Goal: Task Accomplishment & Management: Complete application form

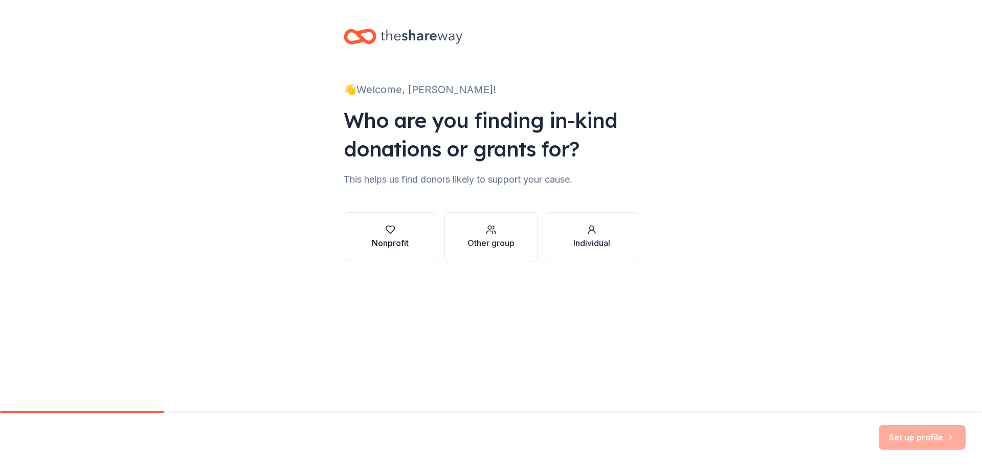
click at [406, 238] on div "Nonprofit" at bounding box center [390, 243] width 37 height 12
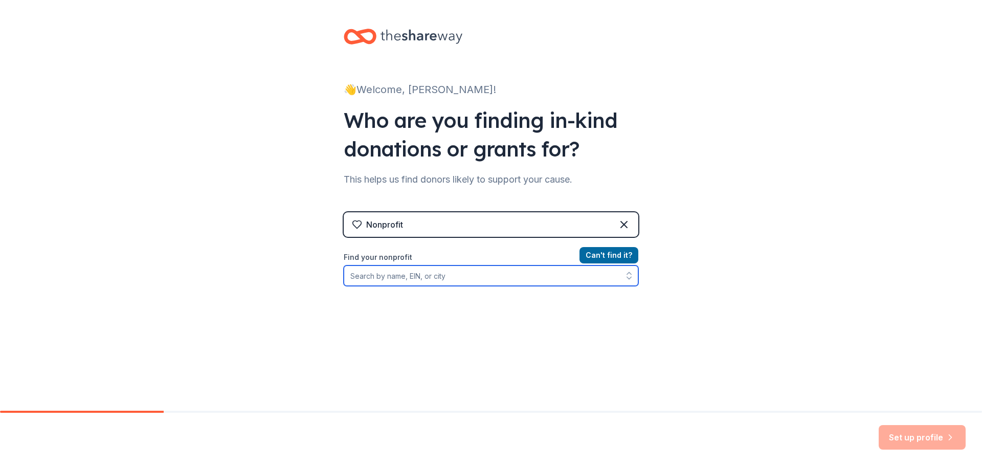
click at [419, 273] on input "Find your nonprofit" at bounding box center [491, 275] width 295 height 20
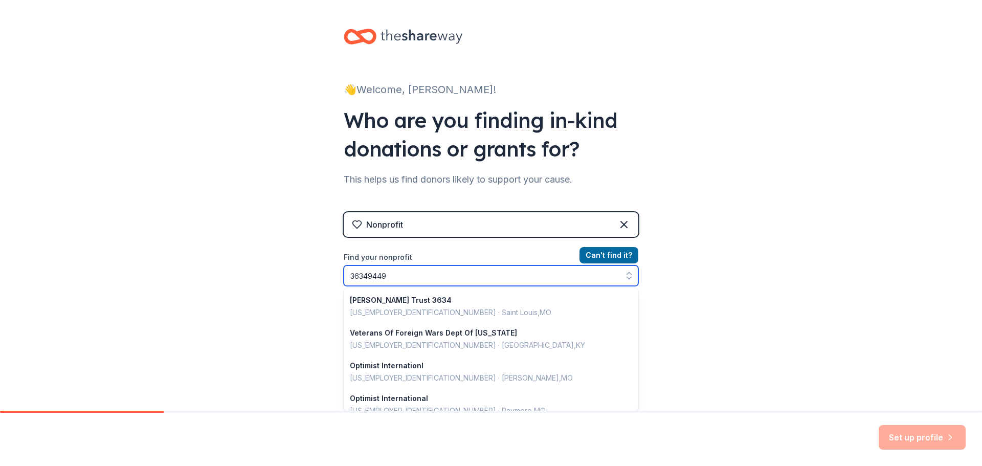
type input "363494491"
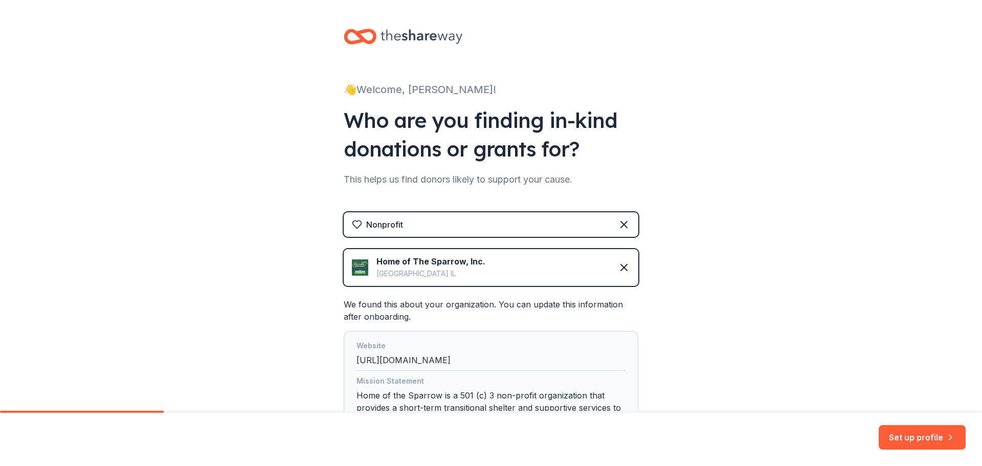
scroll to position [102, 0]
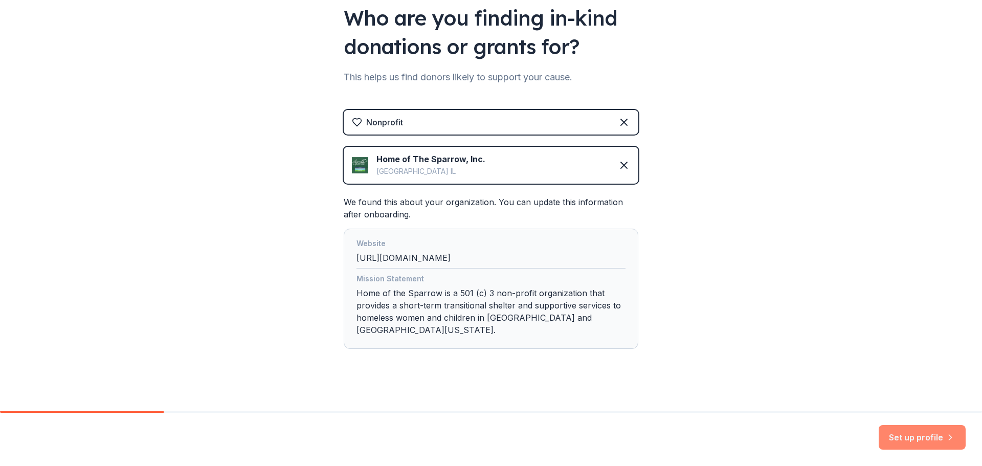
click at [903, 437] on button "Set up profile" at bounding box center [922, 437] width 87 height 25
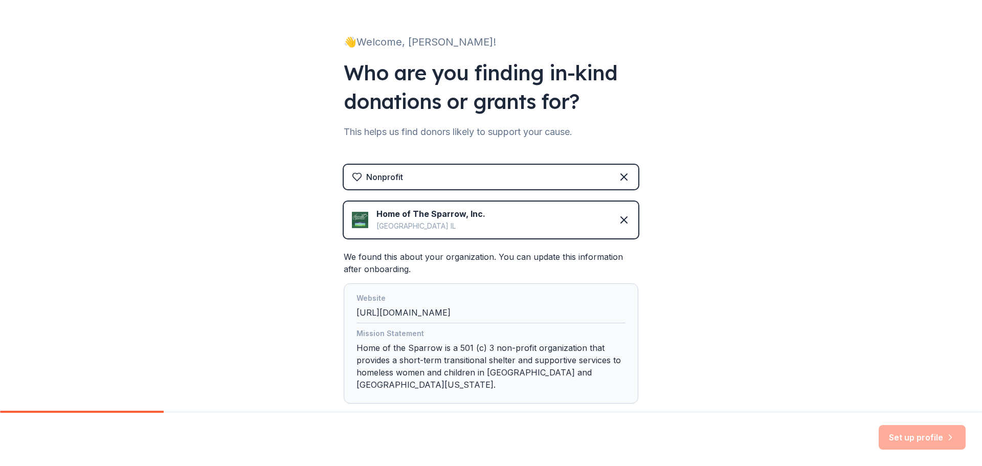
scroll to position [110, 0]
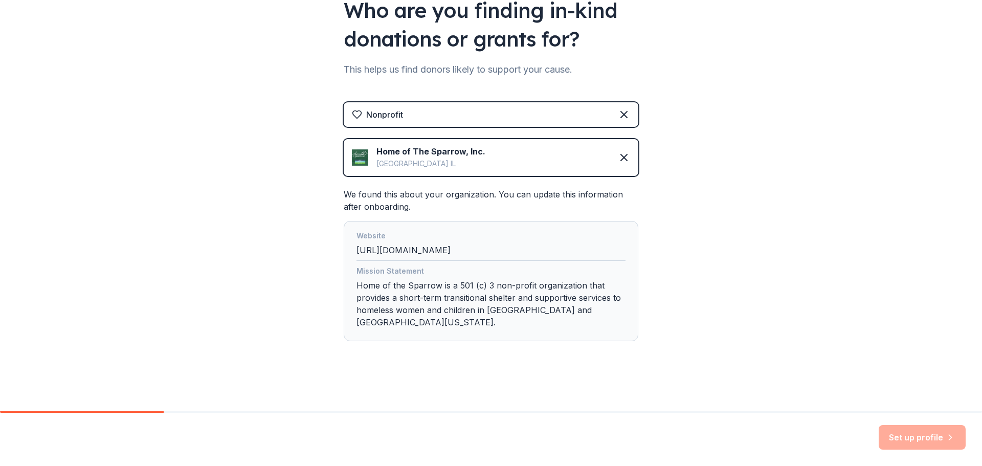
click at [530, 239] on div "Website" at bounding box center [490, 237] width 269 height 14
click at [930, 442] on div "Set up profile" at bounding box center [922, 437] width 87 height 25
drag, startPoint x: 495, startPoint y: 159, endPoint x: 487, endPoint y: 128, distance: 31.8
click at [495, 157] on div "Home of The Sparrow, Inc. Woodstock IL" at bounding box center [491, 157] width 295 height 37
click at [485, 113] on div "Nonprofit" at bounding box center [491, 114] width 295 height 25
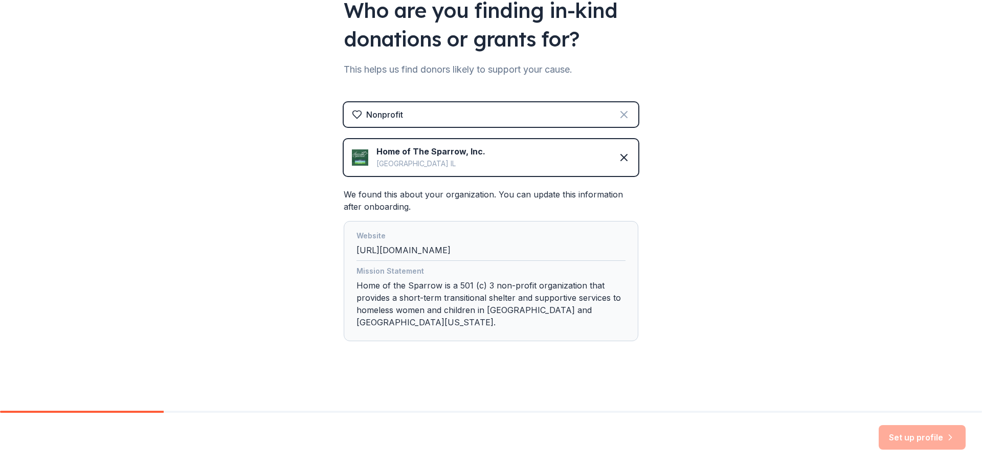
click at [620, 120] on icon at bounding box center [624, 114] width 12 height 12
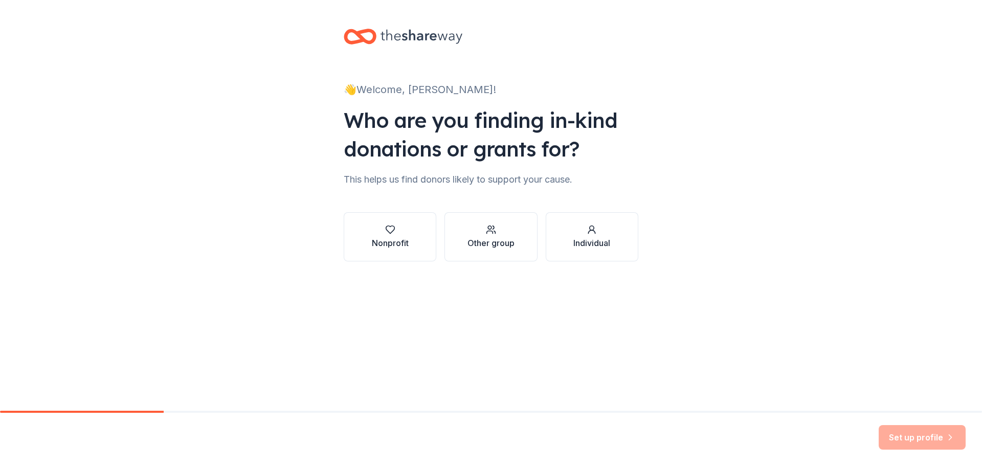
scroll to position [0, 0]
click at [388, 247] on div "Nonprofit" at bounding box center [390, 243] width 37 height 12
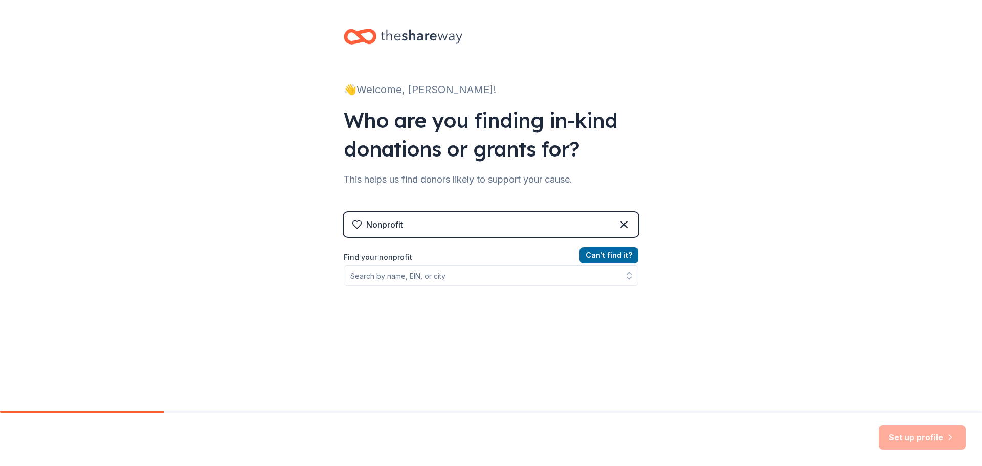
click at [412, 288] on div "Can ' t find it? Find your nonprofit" at bounding box center [491, 308] width 295 height 119
click at [413, 275] on input "Find your nonprofit" at bounding box center [491, 275] width 295 height 20
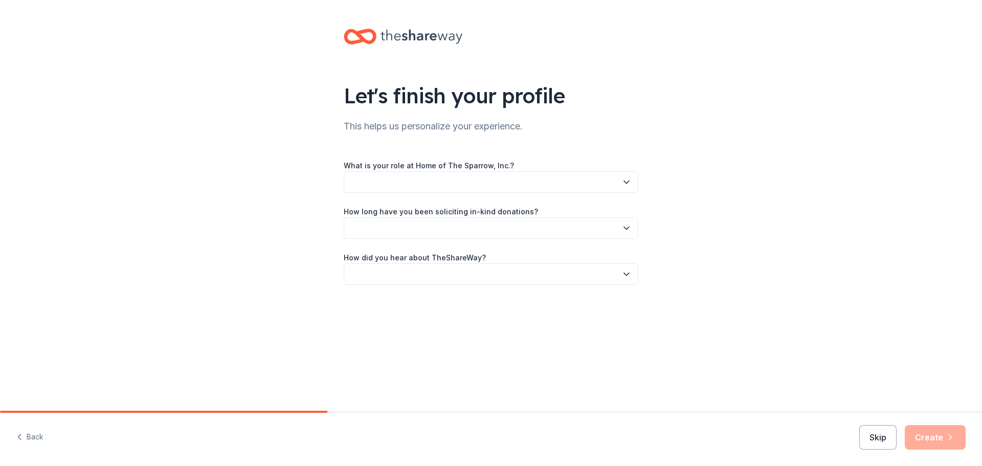
click at [457, 174] on button "button" at bounding box center [491, 181] width 295 height 21
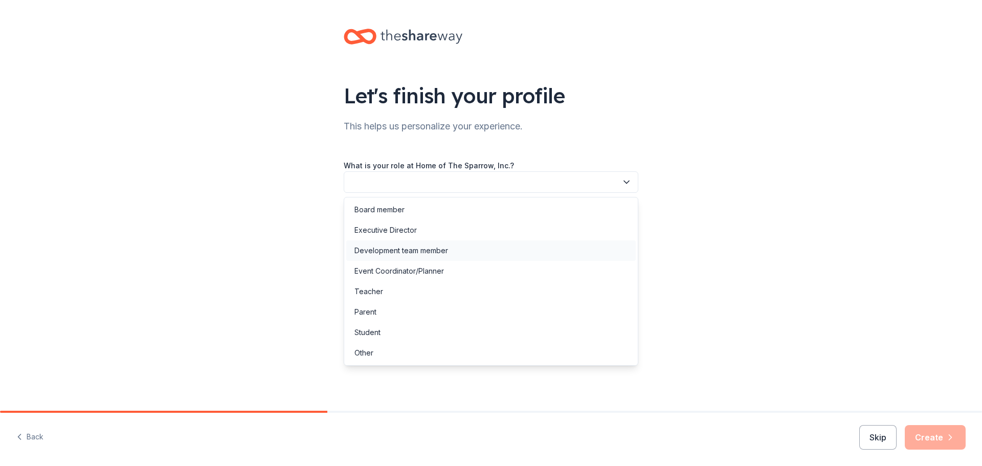
click at [432, 254] on div "Development team member" at bounding box center [401, 250] width 94 height 12
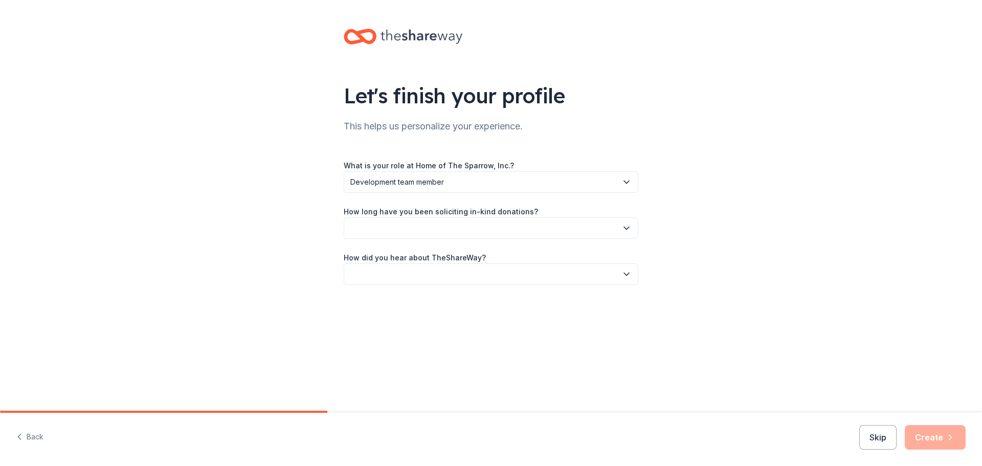
click at [432, 233] on button "button" at bounding box center [491, 227] width 295 height 21
click at [403, 298] on div "2 to 5 years" at bounding box center [490, 296] width 289 height 20
click at [412, 274] on button "button" at bounding box center [491, 273] width 295 height 21
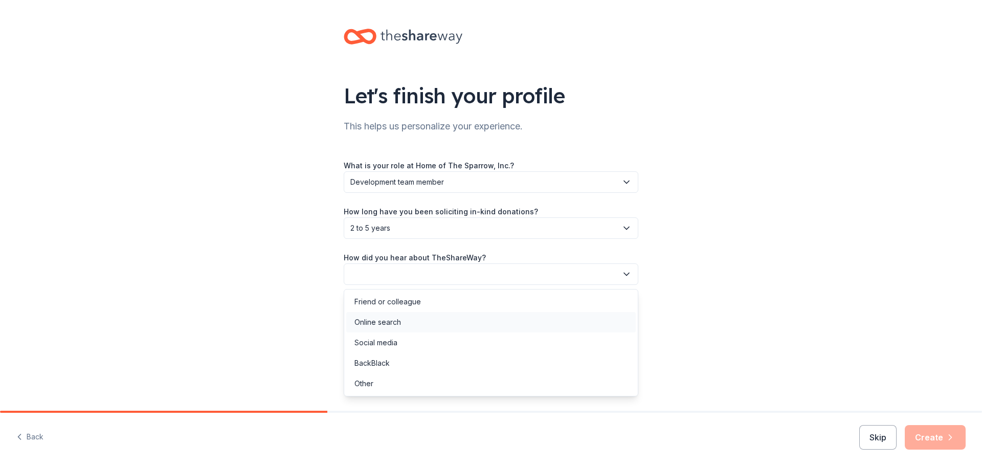
click at [398, 322] on div "Online search" at bounding box center [377, 322] width 47 height 12
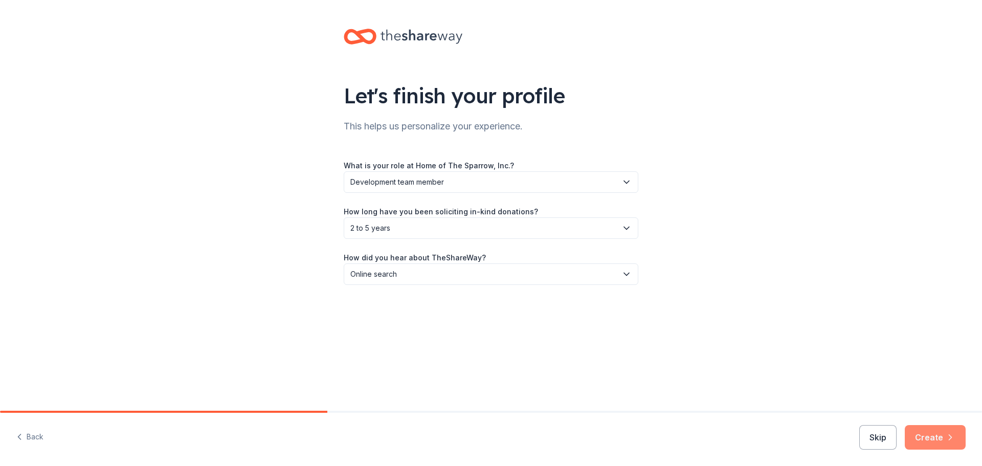
click at [936, 441] on button "Create" at bounding box center [935, 437] width 61 height 25
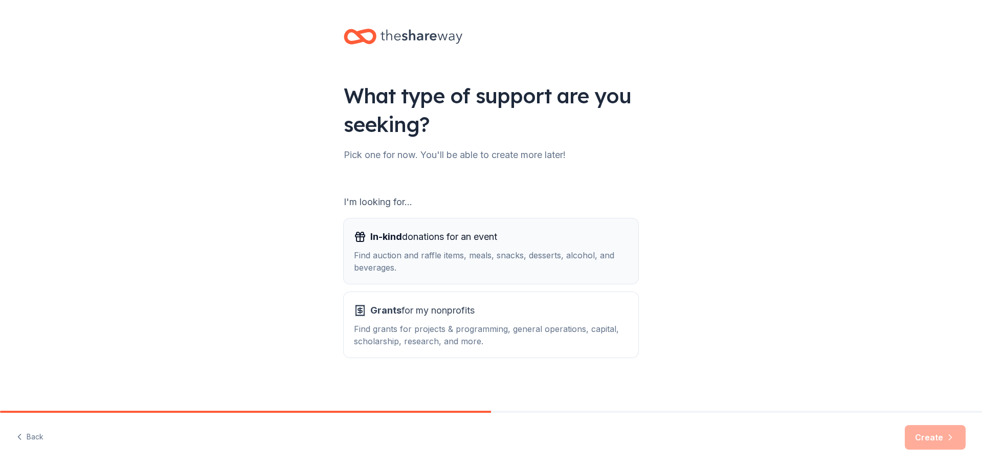
scroll to position [2, 0]
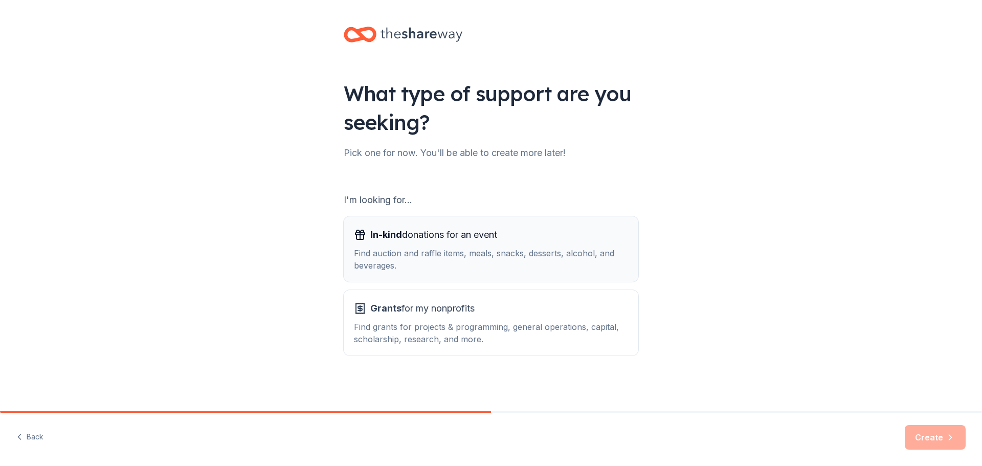
click at [550, 246] on div "In-kind donations for an event Find auction and raffle items, meals, snacks, de…" at bounding box center [491, 249] width 274 height 45
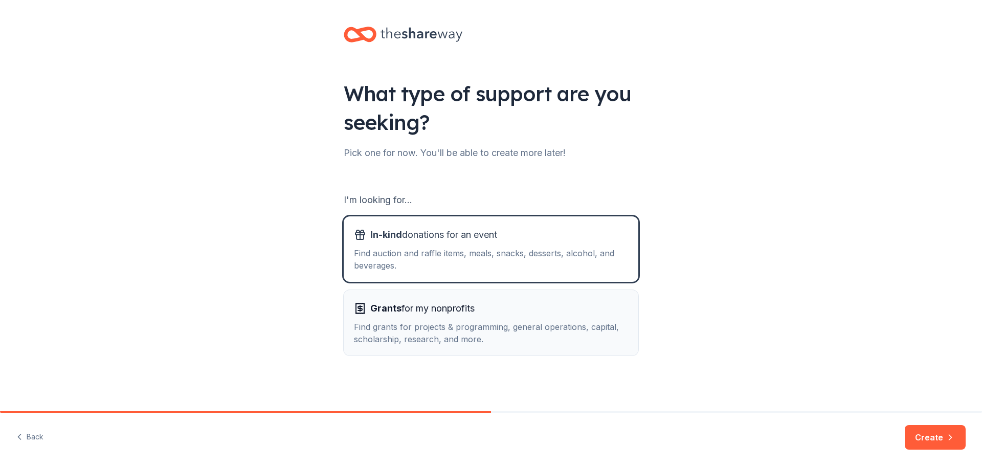
click at [565, 326] on div "Find grants for projects & programming, general operations, capital, scholarshi…" at bounding box center [491, 333] width 274 height 25
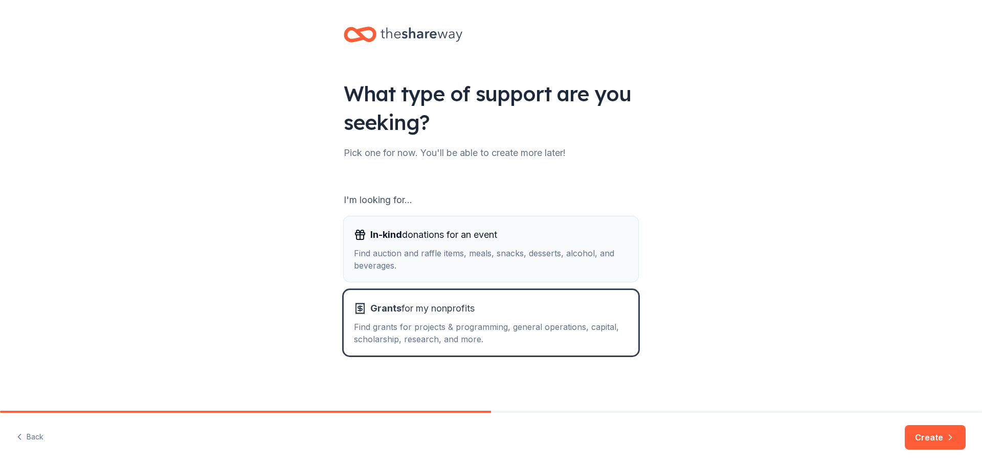
click at [560, 220] on button "In-kind donations for an event Find auction and raffle items, meals, snacks, de…" at bounding box center [491, 248] width 295 height 65
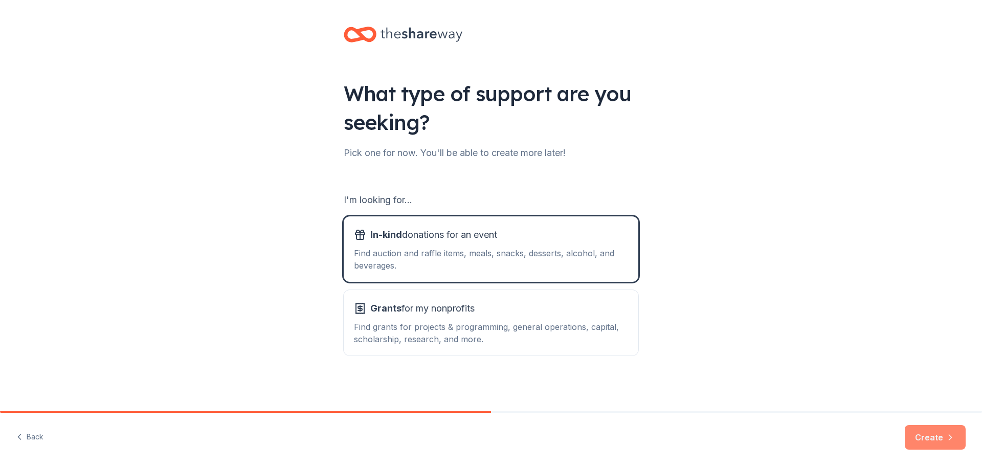
click at [918, 428] on button "Create" at bounding box center [935, 437] width 61 height 25
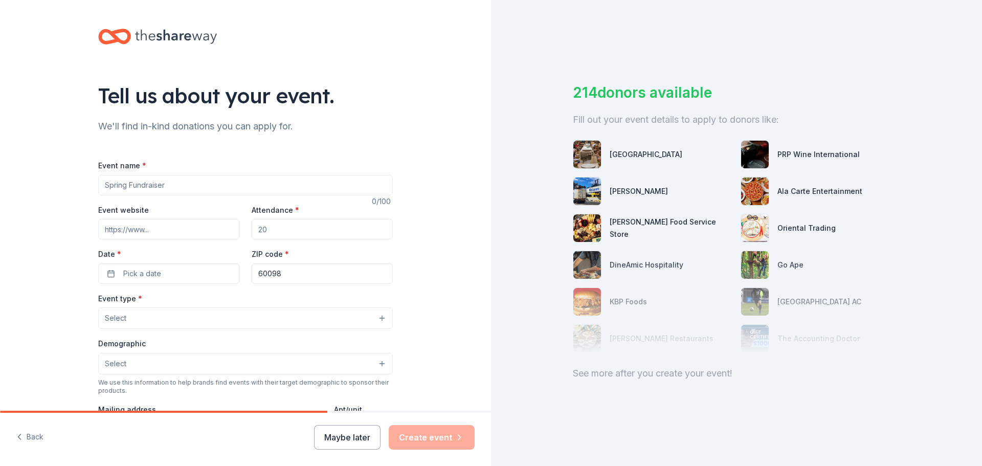
click at [196, 177] on input "Event name *" at bounding box center [245, 185] width 295 height 20
type input ""There's No Place Like A Home" Charity Gala"
paste input "https://hosgala2025.afrogs.org/#/index"
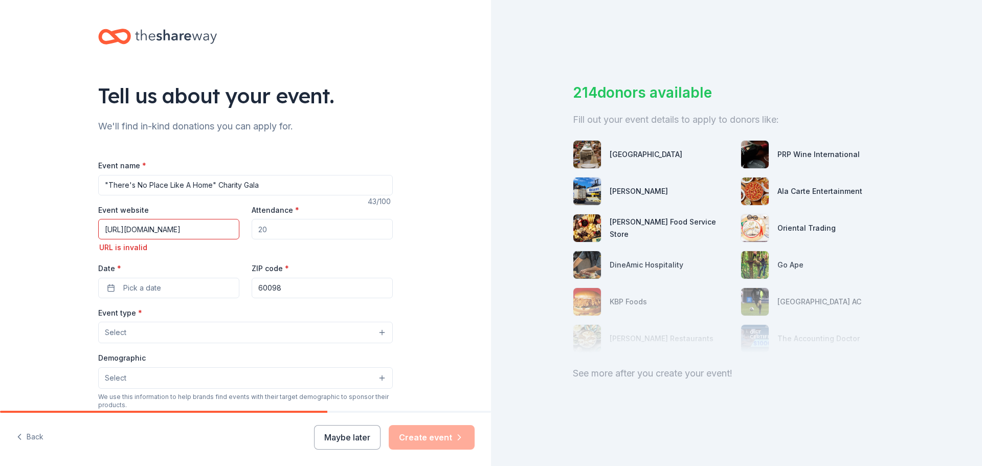
click at [288, 229] on input "Attendance *" at bounding box center [322, 229] width 141 height 20
click at [179, 231] on input "https://hosgala2025.afrogs.org/#/index" at bounding box center [168, 229] width 141 height 20
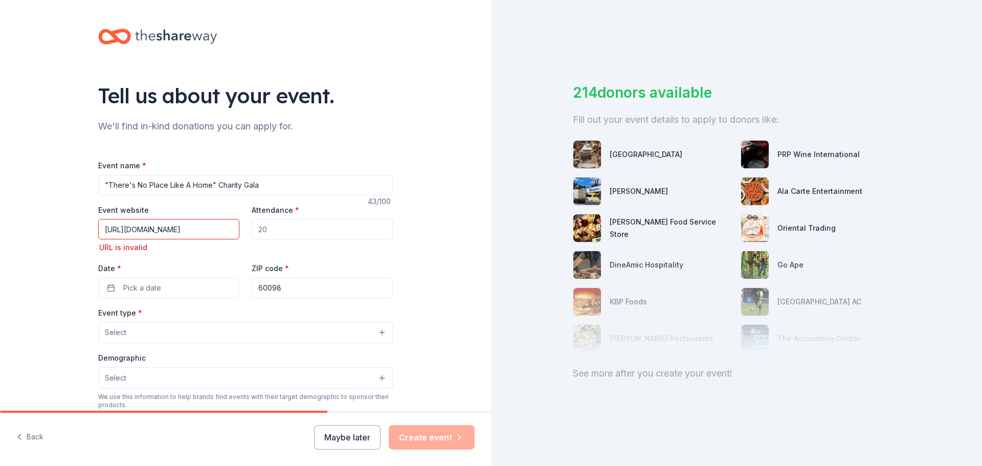
click at [179, 231] on input "https://hosgala2025.afrogs.org/#/index" at bounding box center [168, 229] width 141 height 20
drag, startPoint x: 127, startPoint y: 229, endPoint x: 83, endPoint y: 231, distance: 44.0
click at [83, 231] on div "Tell us about your event. We'll find in-kind donations you can apply for. Event…" at bounding box center [245, 347] width 327 height 695
type input "hosgala2025.afrogs.org/#/index"
click at [82, 231] on div "Tell us about your event. We'll find in-kind donations you can apply for. Event…" at bounding box center [245, 347] width 327 height 695
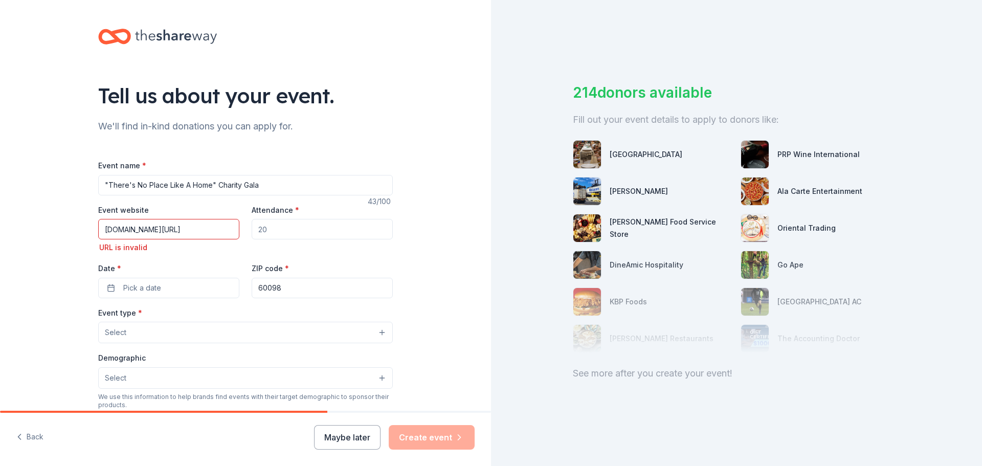
click at [148, 235] on input "hosgala2025.afrogs.org/#/index" at bounding box center [168, 229] width 141 height 20
click at [150, 236] on input "hosgala2025.afrogs.org/#/index" at bounding box center [168, 229] width 141 height 20
click at [151, 236] on input "hosgala2025.afrogs.org/#/index" at bounding box center [168, 229] width 141 height 20
click at [151, 237] on input "hosgala2025.afrogs.org/#/index" at bounding box center [168, 229] width 141 height 20
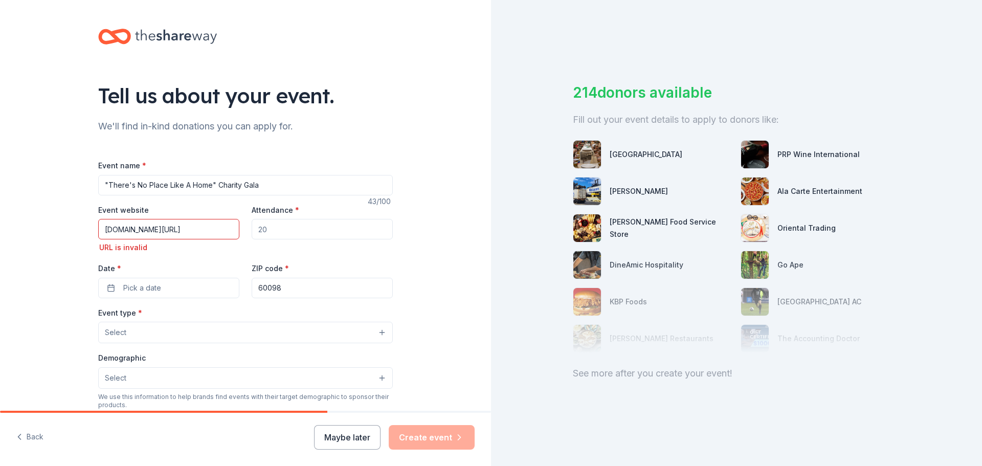
click at [151, 237] on input "hosgala2025.afrogs.org/#/index" at bounding box center [168, 229] width 141 height 20
click at [54, 214] on div "Tell us about your event. We'll find in-kind donations you can apply for. Event…" at bounding box center [245, 347] width 491 height 695
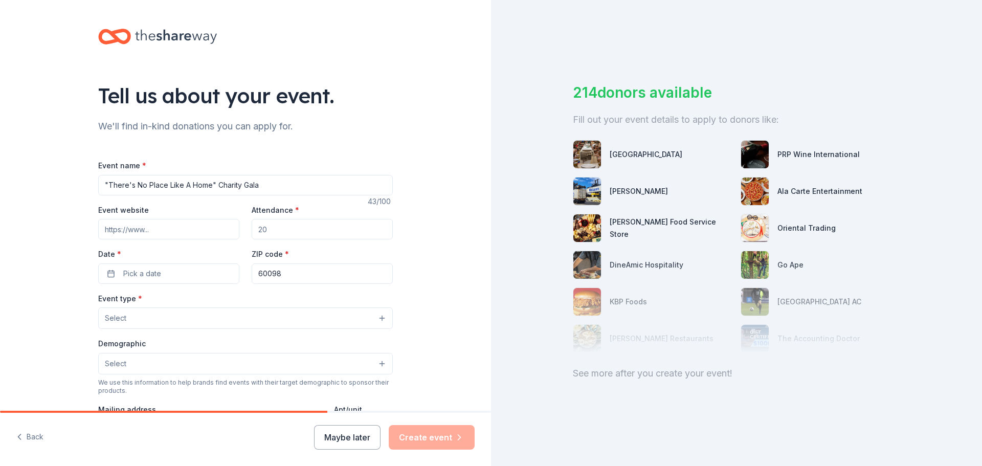
click at [327, 226] on input "Attendance *" at bounding box center [322, 229] width 141 height 20
type input "5"
type input "150"
click at [166, 269] on button "Pick a date" at bounding box center [168, 273] width 141 height 20
click at [220, 306] on button "Go to next month" at bounding box center [220, 301] width 14 height 14
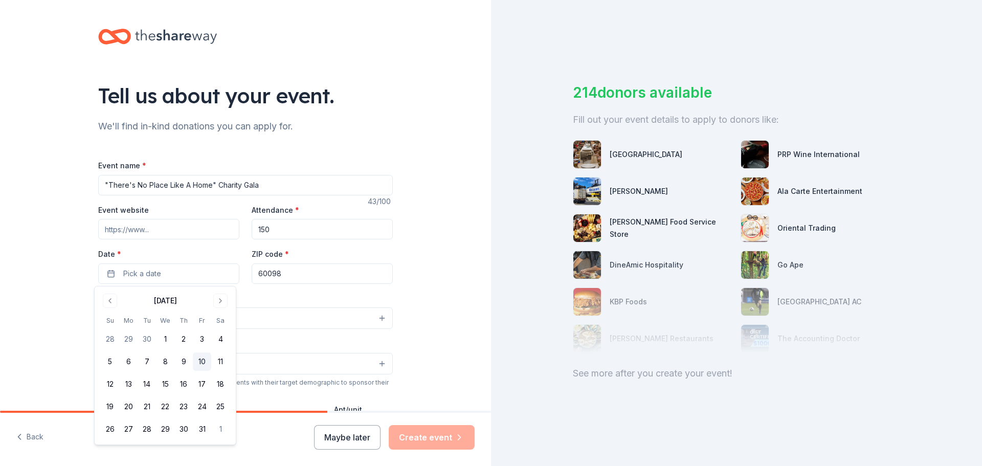
click at [204, 354] on button "10" at bounding box center [202, 361] width 18 height 18
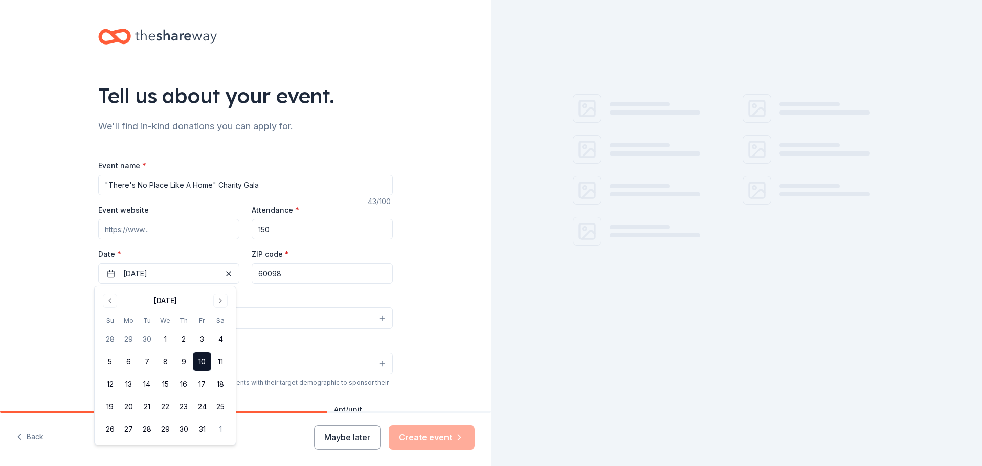
click at [316, 272] on input "60098" at bounding box center [322, 273] width 141 height 20
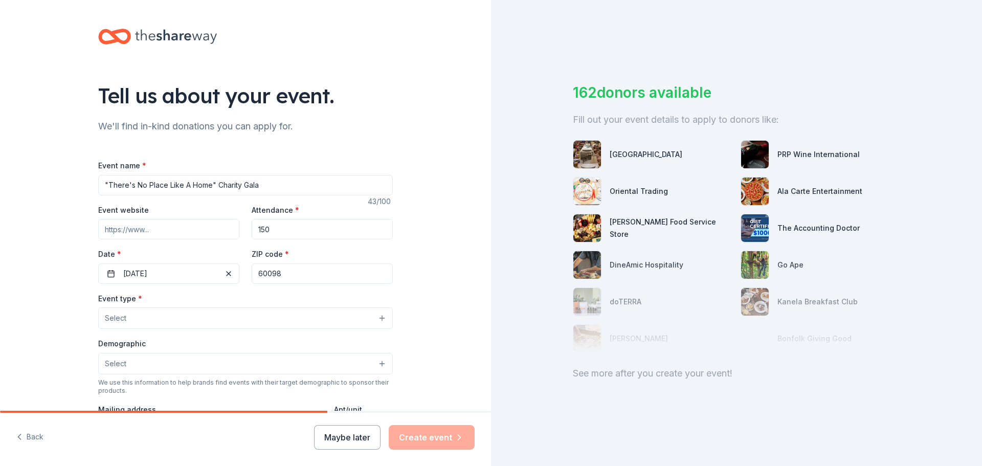
click at [445, 271] on div "Tell us about your event. We'll find in-kind donations you can apply for. Event…" at bounding box center [245, 340] width 491 height 681
click at [277, 274] on input "60098" at bounding box center [322, 273] width 141 height 20
type input "60014"
click at [293, 318] on button "Select" at bounding box center [245, 317] width 295 height 21
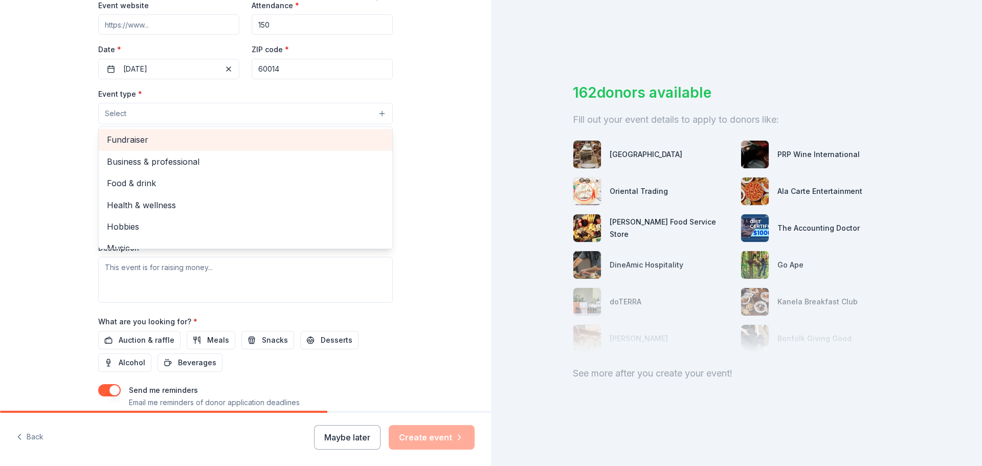
click at [179, 146] on span "Fundraiser" at bounding box center [245, 139] width 277 height 13
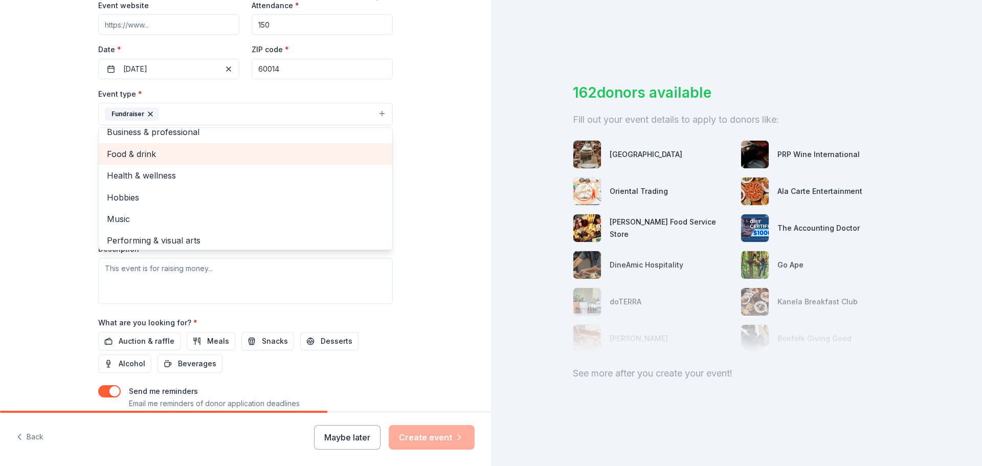
scroll to position [12, 0]
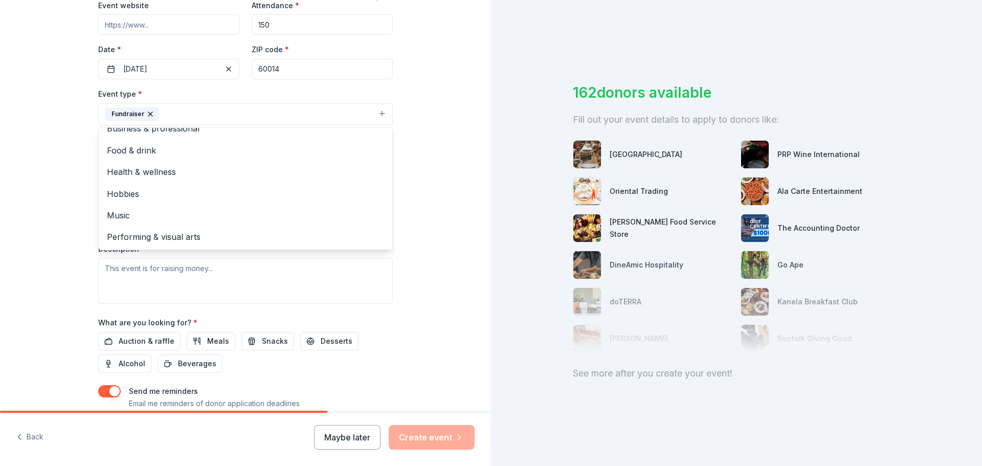
click at [52, 211] on div "Tell us about your event. We'll find in-kind donations you can apply for. Event…" at bounding box center [245, 136] width 491 height 682
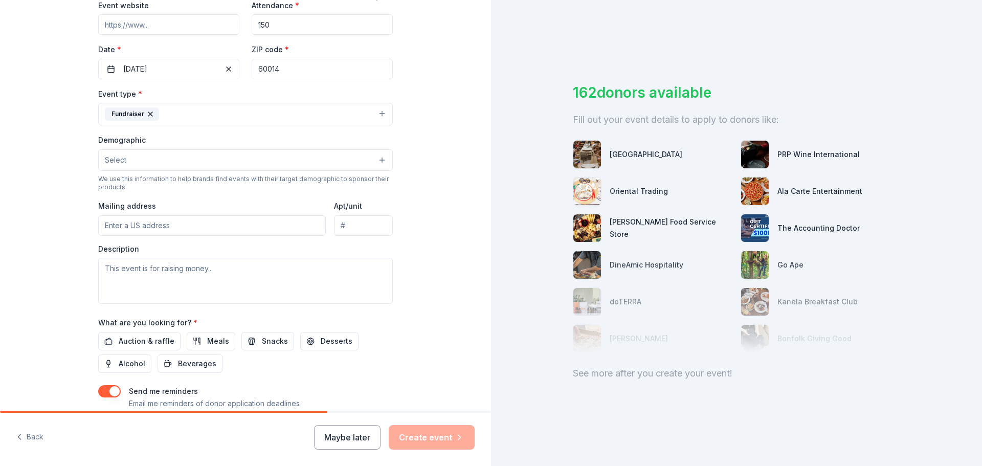
click at [152, 157] on button "Select" at bounding box center [245, 159] width 295 height 21
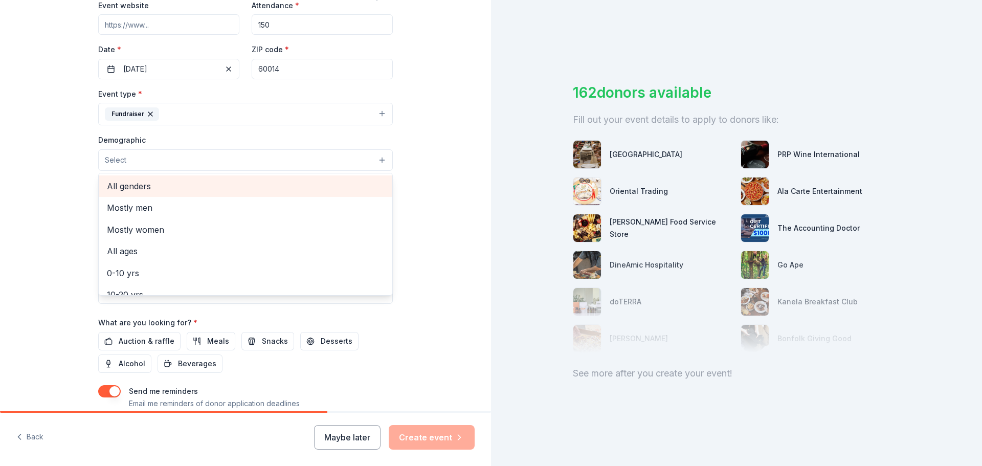
click at [156, 185] on span "All genders" at bounding box center [245, 186] width 277 height 13
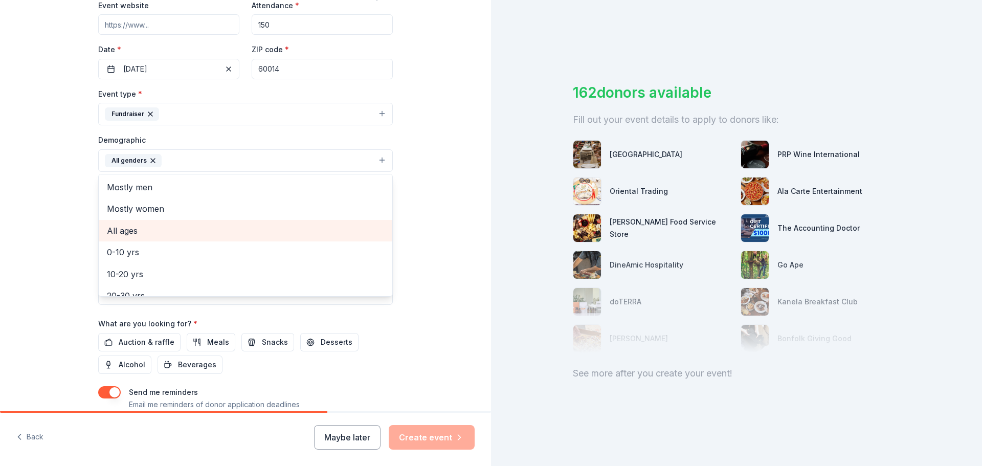
scroll to position [51, 0]
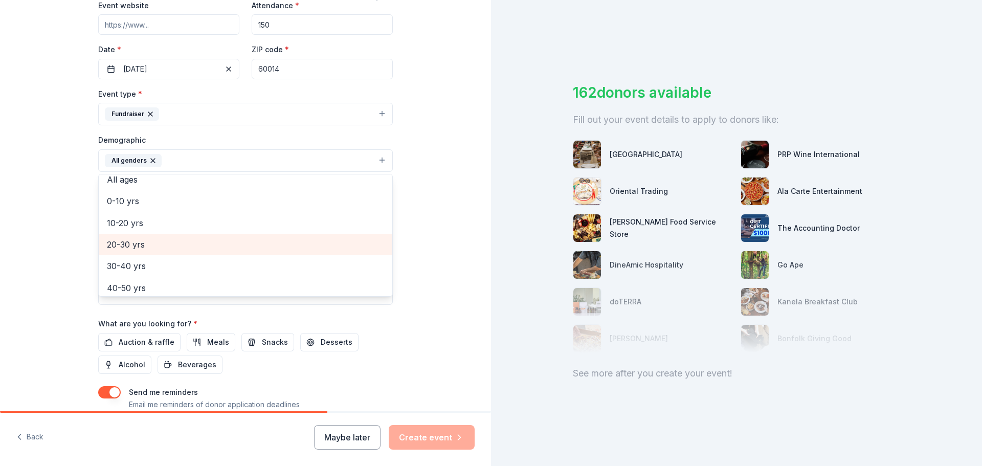
click at [149, 254] on div "20-30 yrs" at bounding box center [246, 244] width 294 height 21
click at [150, 245] on span "30-40 yrs" at bounding box center [245, 244] width 277 height 13
click at [150, 245] on span "40-50 yrs" at bounding box center [245, 244] width 277 height 13
click at [150, 245] on span "50-60 yrs" at bounding box center [245, 244] width 277 height 13
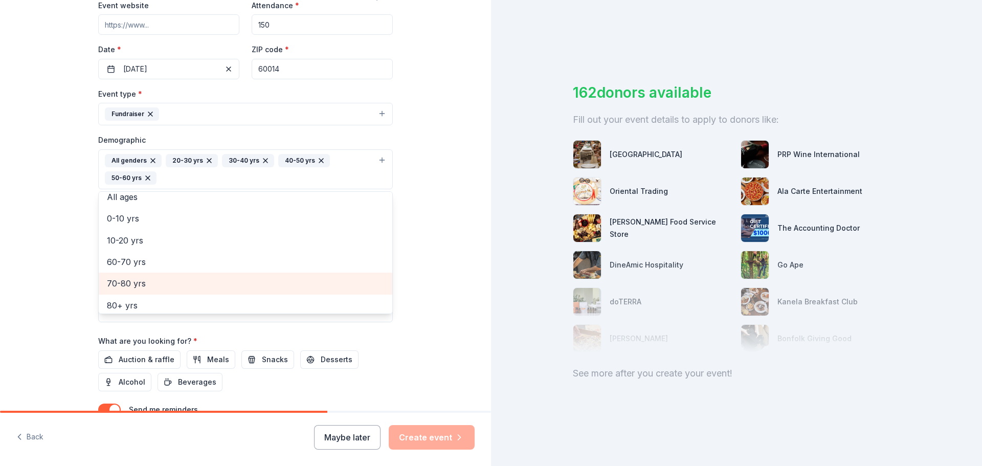
click at [142, 281] on span "70-80 yrs" at bounding box center [245, 283] width 277 height 13
click at [141, 277] on span "60-70 yrs" at bounding box center [245, 278] width 277 height 13
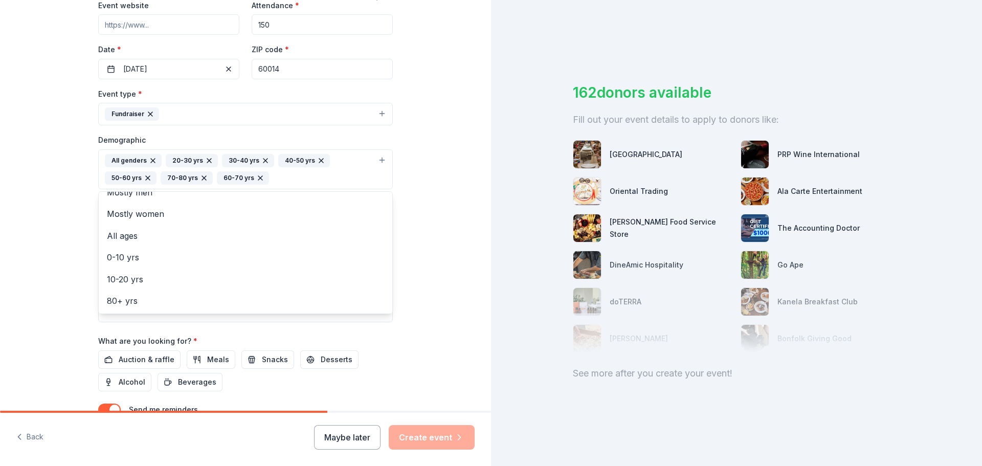
click at [420, 243] on div "Tell us about your event. We'll find in-kind donations you can apply for. Event…" at bounding box center [245, 145] width 491 height 700
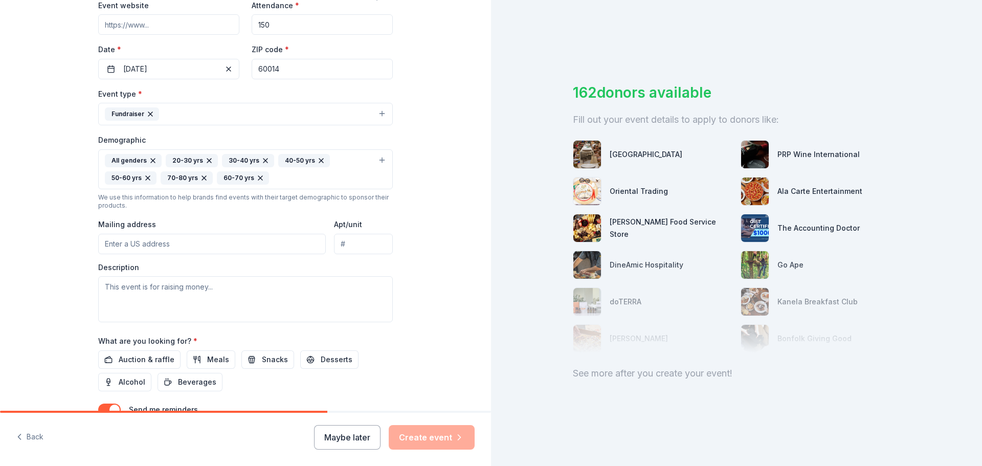
click at [157, 244] on input "Mailing address" at bounding box center [212, 244] width 228 height 20
type input "1991 Duncan Place"
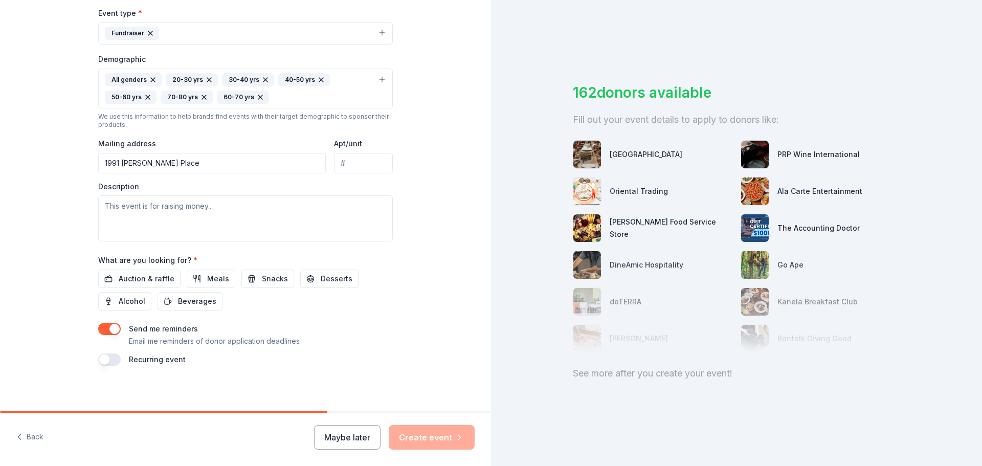
scroll to position [289, 0]
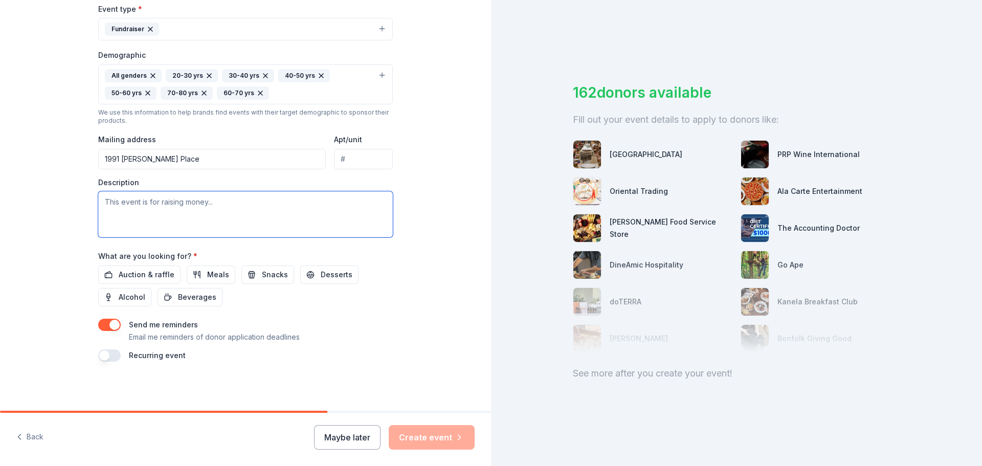
click at [252, 215] on textarea at bounding box center [245, 214] width 295 height 46
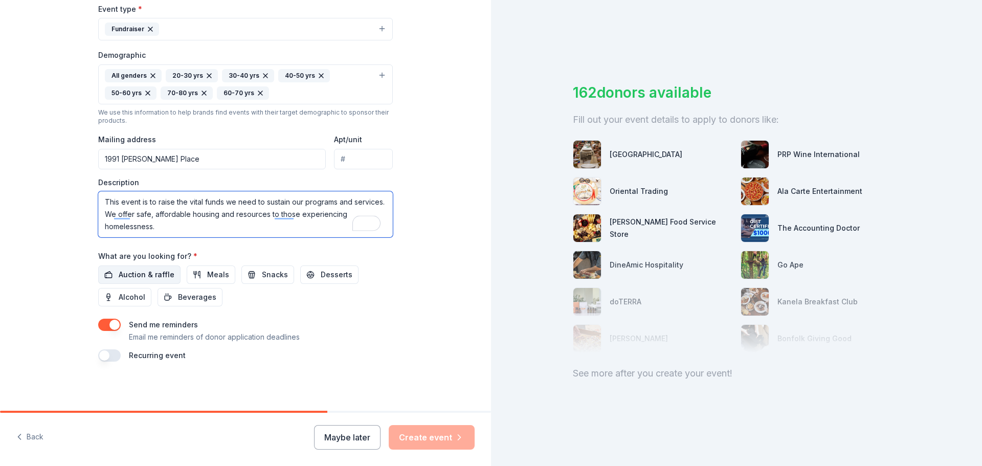
type textarea "This event is to raise the vital funds we need to sustain our programs and serv…"
click at [121, 269] on span "Auction & raffle" at bounding box center [147, 275] width 56 height 12
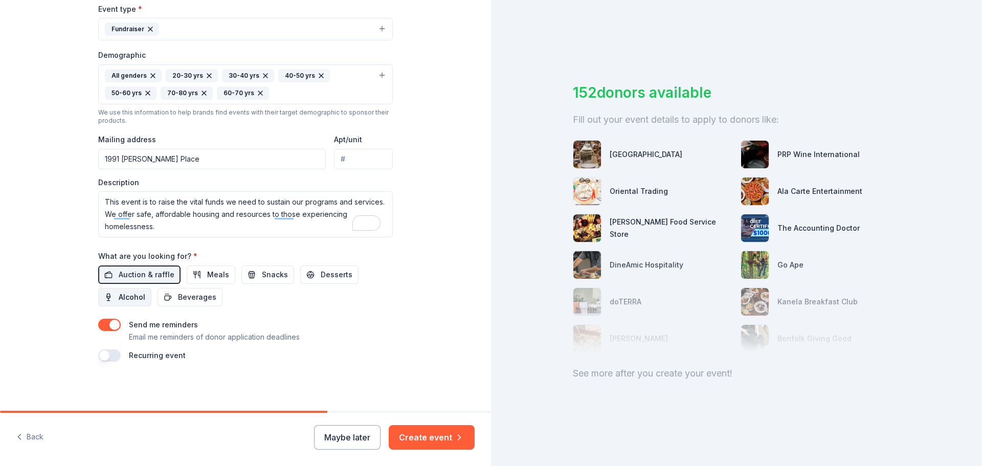
click at [140, 298] on span "Alcohol" at bounding box center [132, 297] width 27 height 12
click at [429, 437] on button "Create event" at bounding box center [432, 437] width 86 height 25
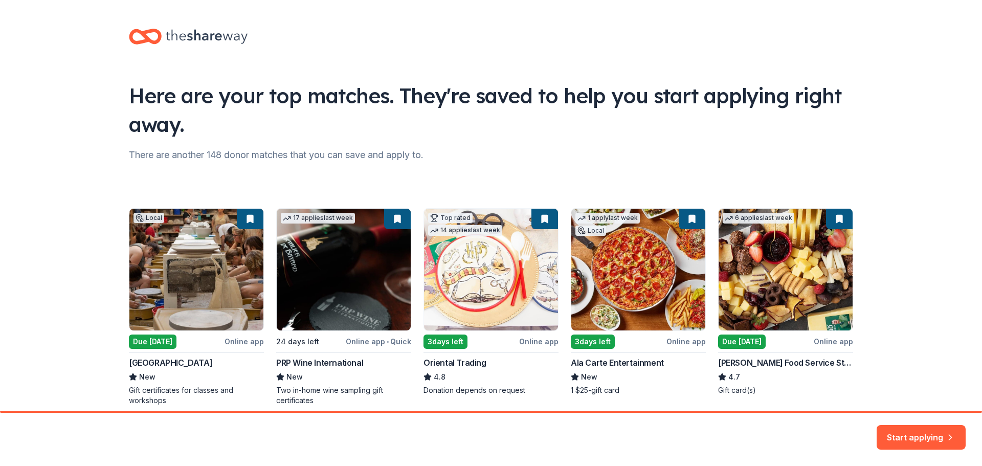
scroll to position [44, 0]
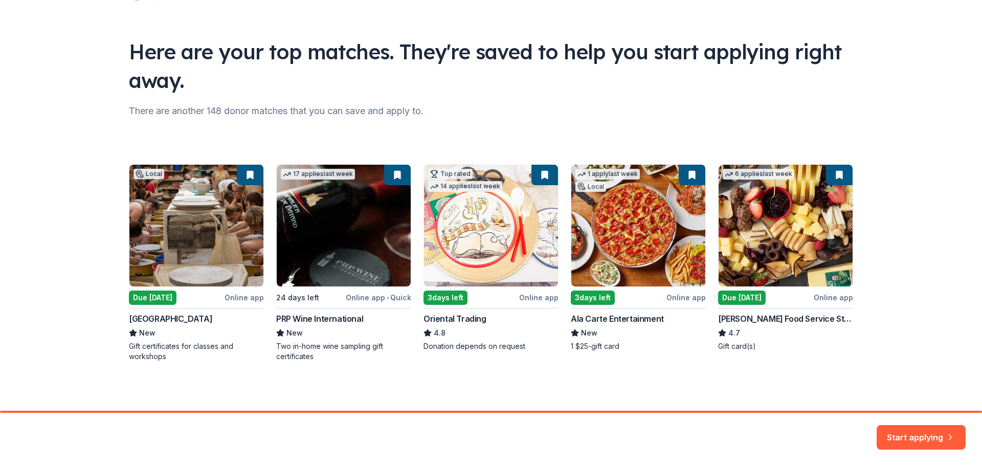
click at [347, 376] on div "Here are your top matches. They're saved to help you start applying right away.…" at bounding box center [491, 183] width 757 height 455
click at [697, 382] on div "Here are your top matches. They're saved to help you start applying right away.…" at bounding box center [491, 183] width 757 height 455
click at [944, 441] on button "Start applying" at bounding box center [921, 431] width 89 height 25
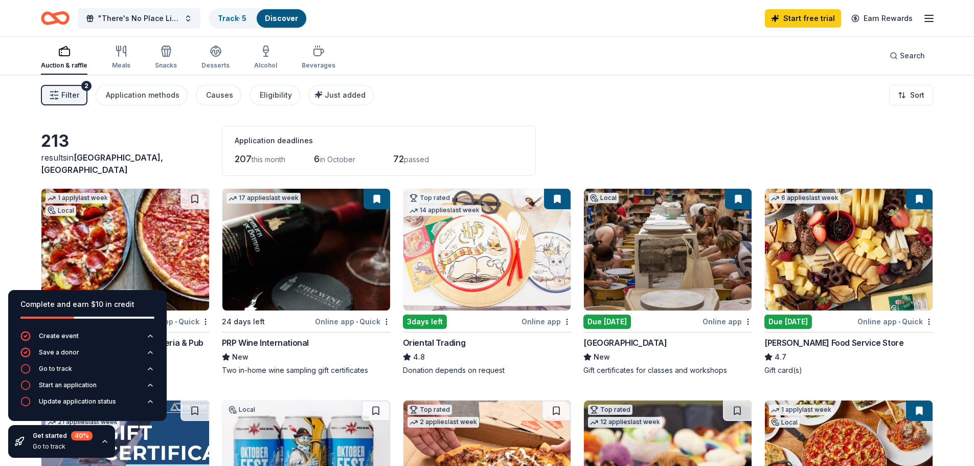
click at [646, 108] on div "Filter 2 Application methods Causes Eligibility Just added Sort" at bounding box center [487, 95] width 974 height 41
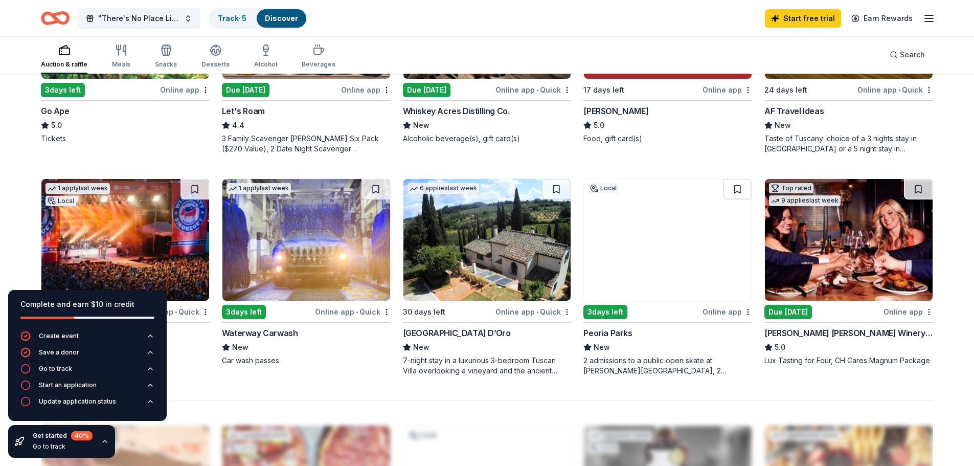
scroll to position [665, 0]
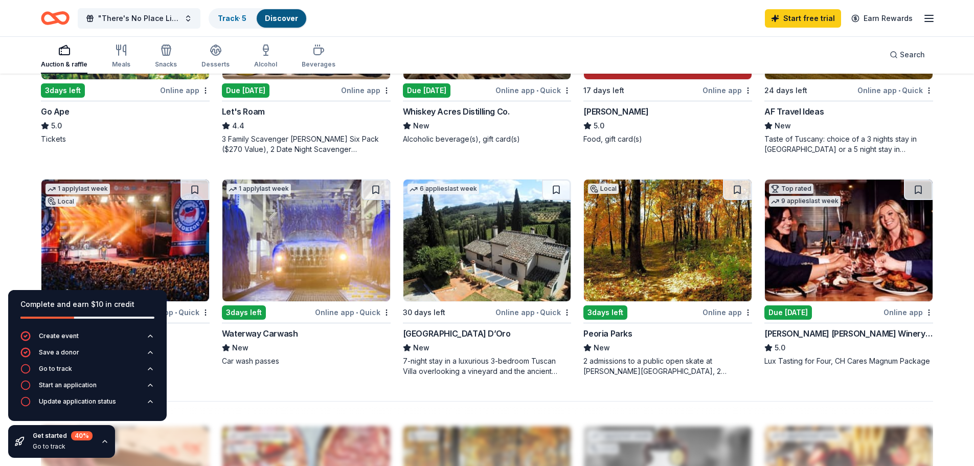
click at [896, 310] on div "Online app" at bounding box center [909, 312] width 50 height 13
click at [534, 309] on div "Online app • Quick" at bounding box center [534, 312] width 76 height 13
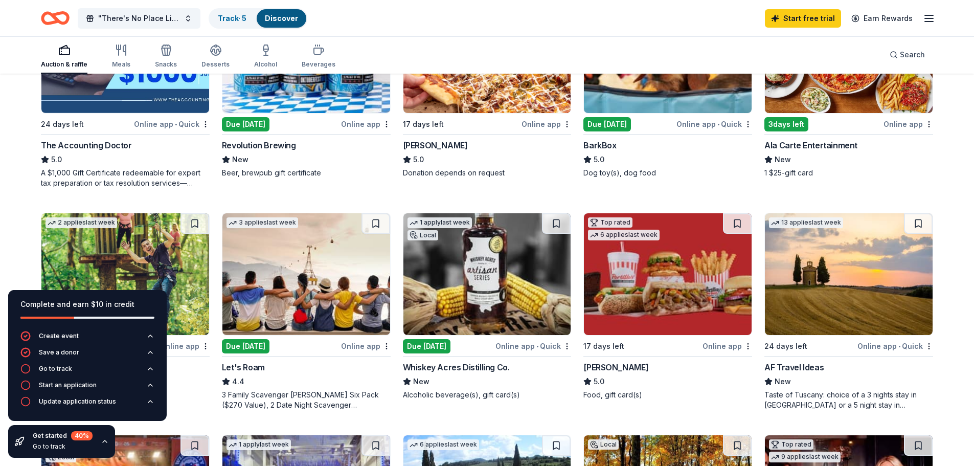
scroll to position [153, 0]
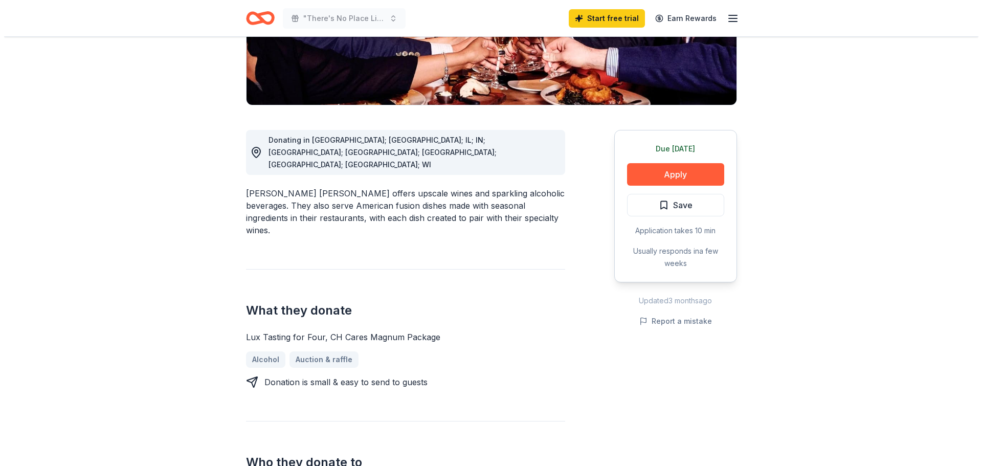
scroll to position [256, 0]
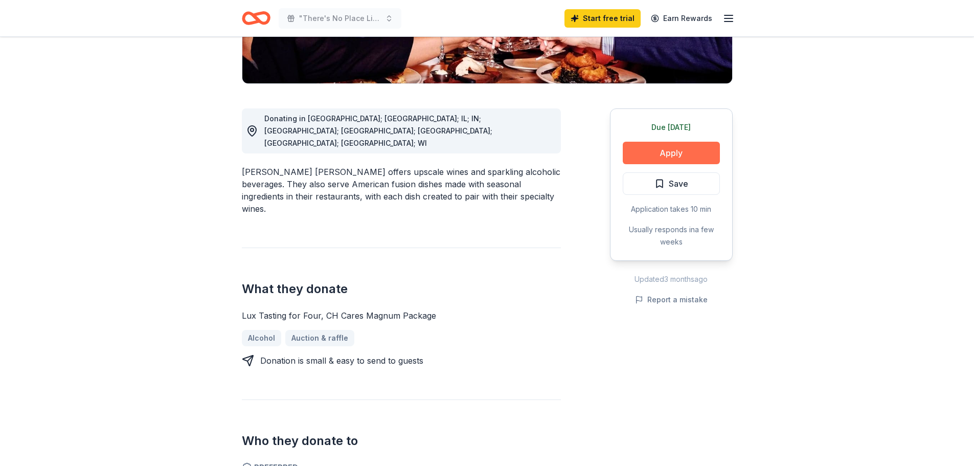
click at [678, 142] on button "Apply" at bounding box center [671, 153] width 97 height 23
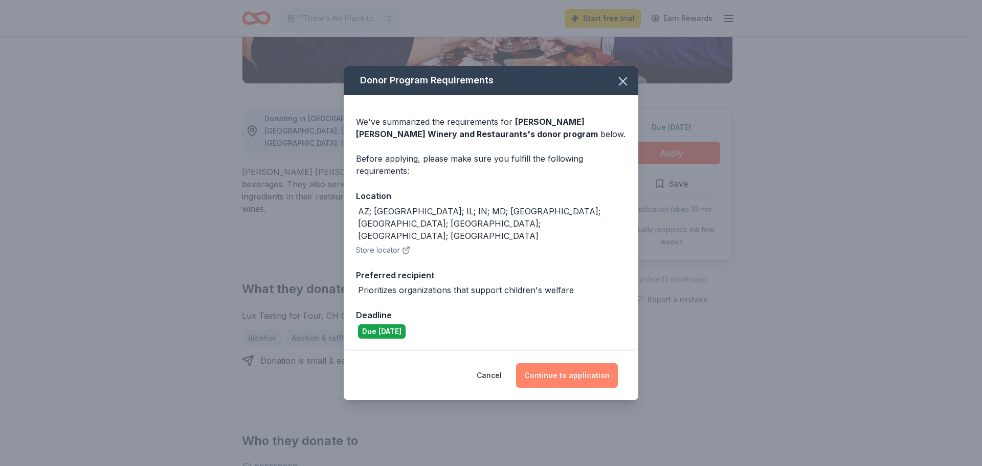
click at [575, 368] on button "Continue to application" at bounding box center [567, 375] width 102 height 25
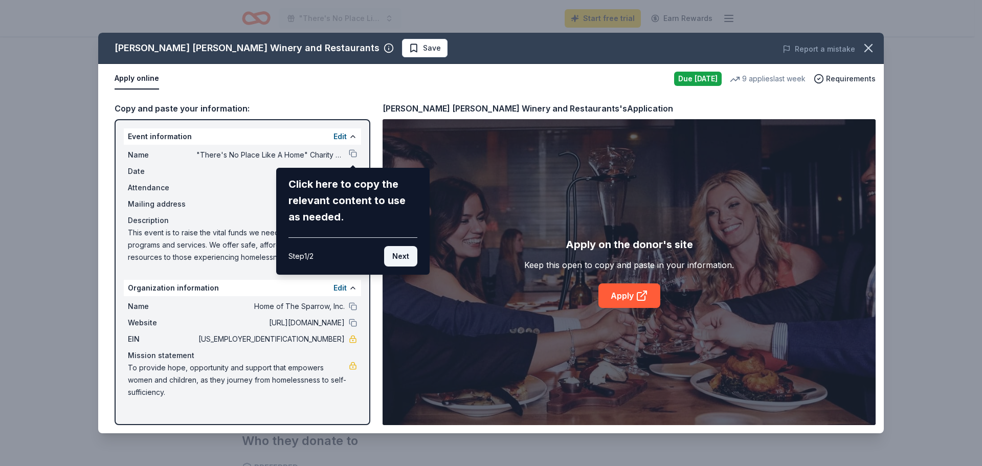
click at [410, 260] on button "Next" at bounding box center [400, 256] width 33 height 20
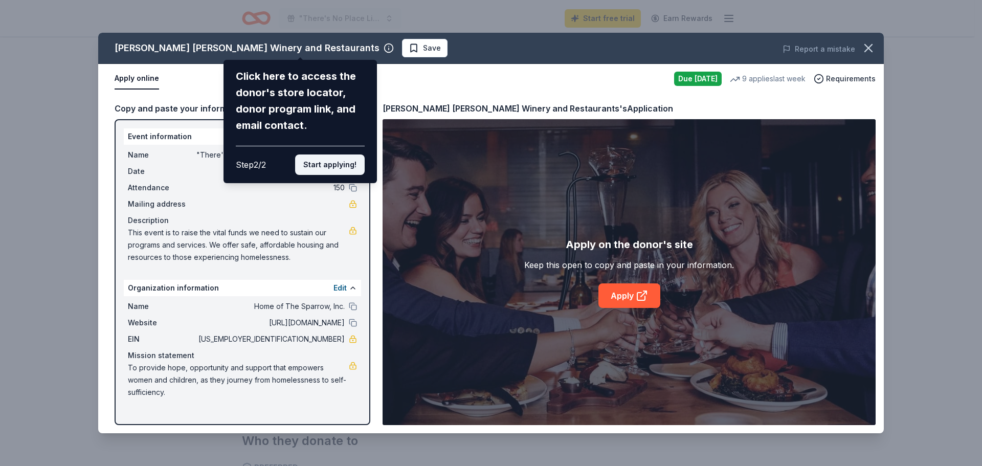
click at [354, 161] on button "Start applying!" at bounding box center [330, 164] width 70 height 20
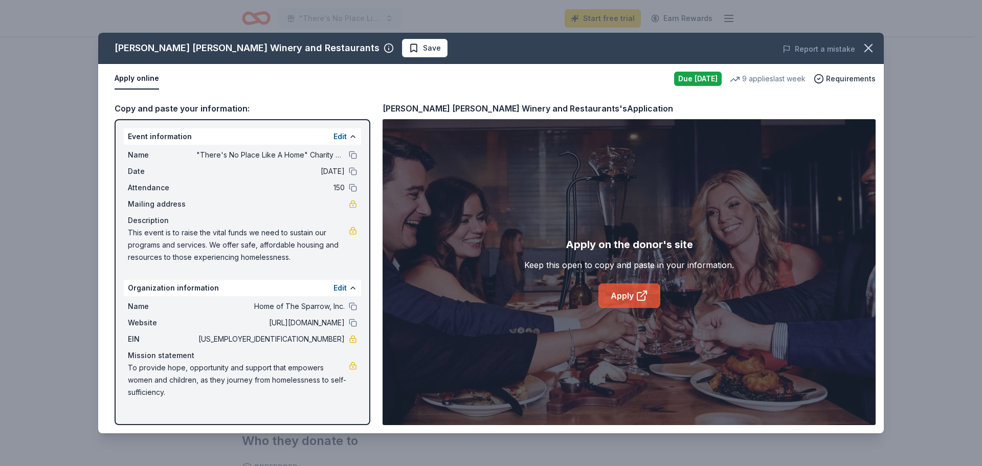
click at [634, 298] on link "Apply" at bounding box center [629, 295] width 62 height 25
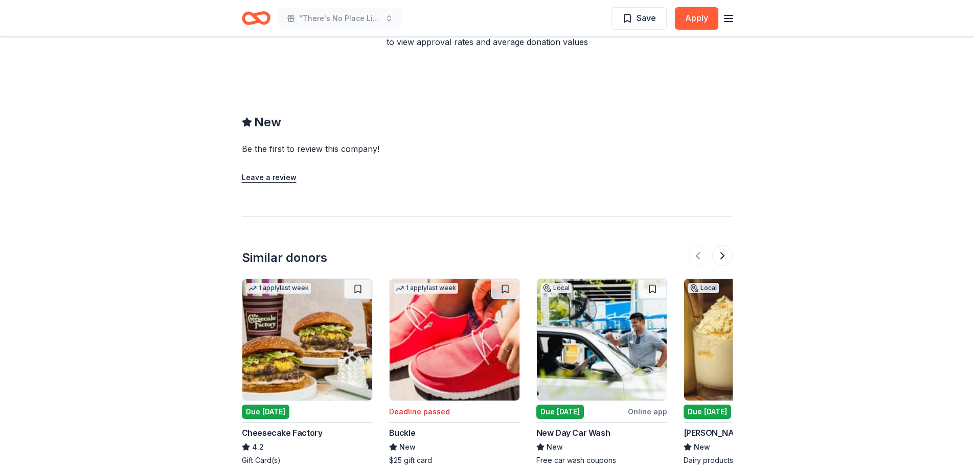
scroll to position [1023, 0]
